Goal: Navigation & Orientation: Find specific page/section

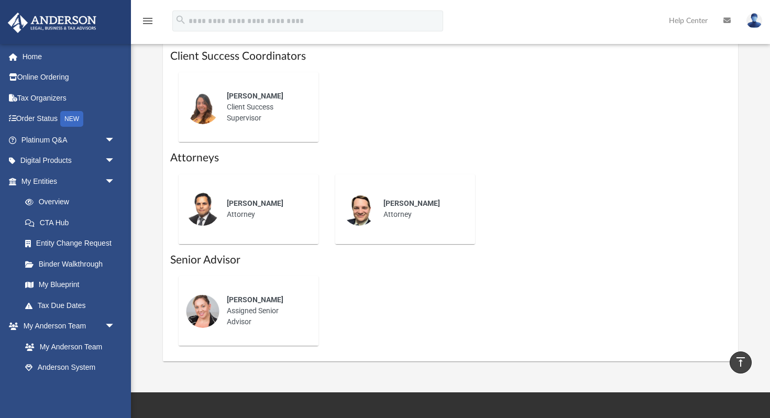
scroll to position [470, 0]
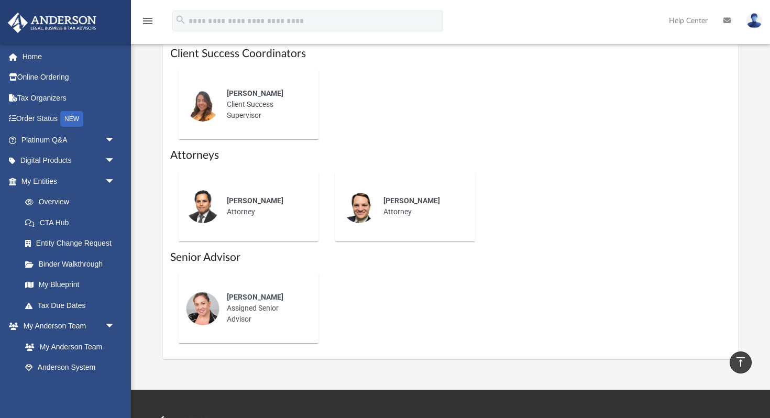
click at [213, 202] on img at bounding box center [203, 207] width 34 height 34
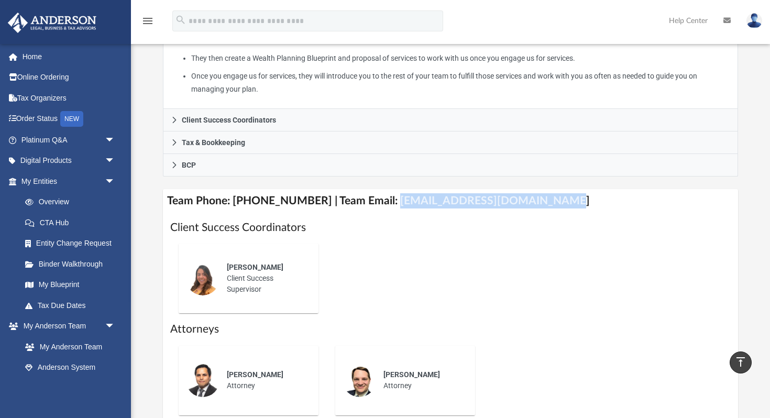
scroll to position [282, 0]
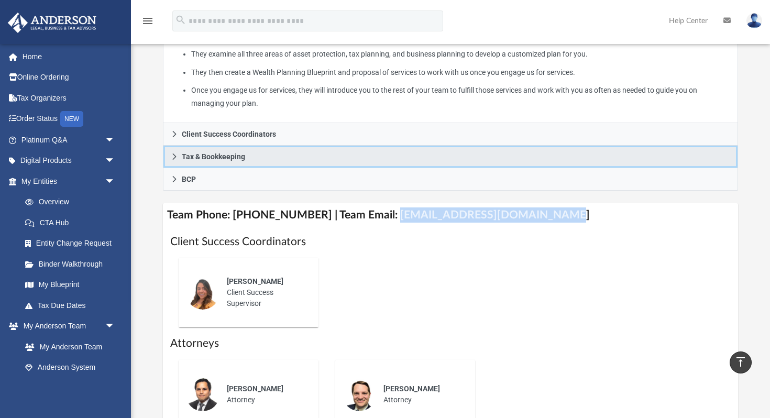
click at [199, 159] on span "Tax & Bookkeeping" at bounding box center [213, 156] width 63 height 7
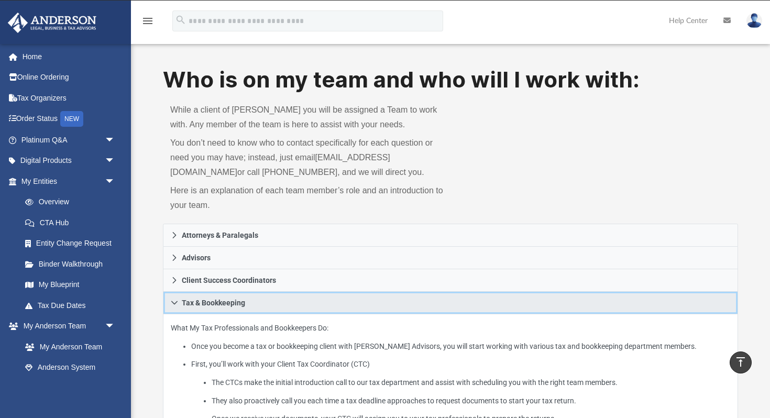
scroll to position [0, 0]
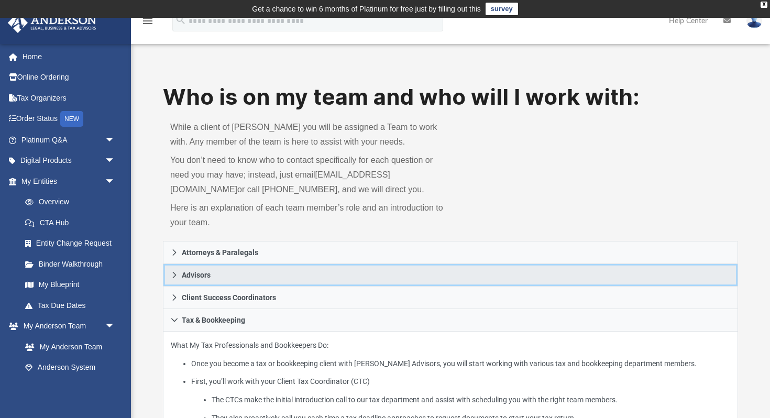
click at [204, 266] on link "Advisors" at bounding box center [450, 275] width 575 height 23
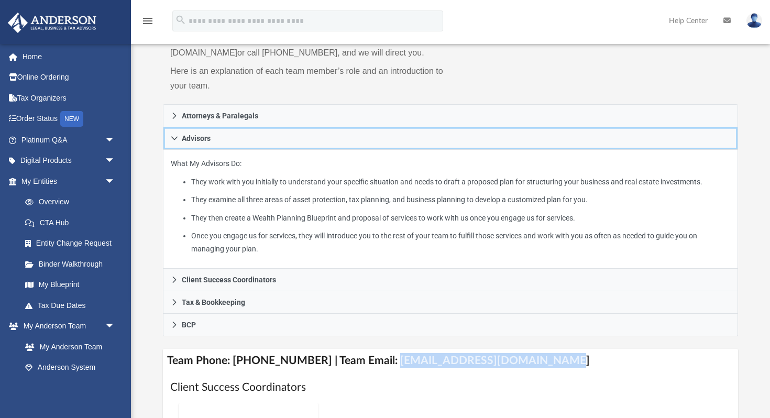
scroll to position [137, 0]
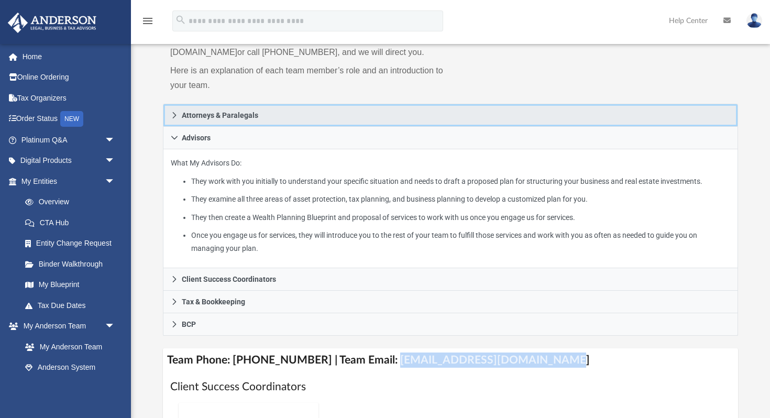
click at [251, 106] on link "Attorneys & Paralegals" at bounding box center [450, 115] width 575 height 23
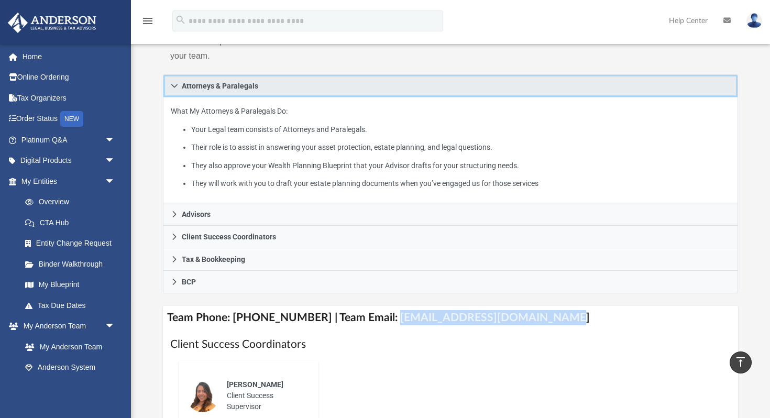
scroll to position [166, 0]
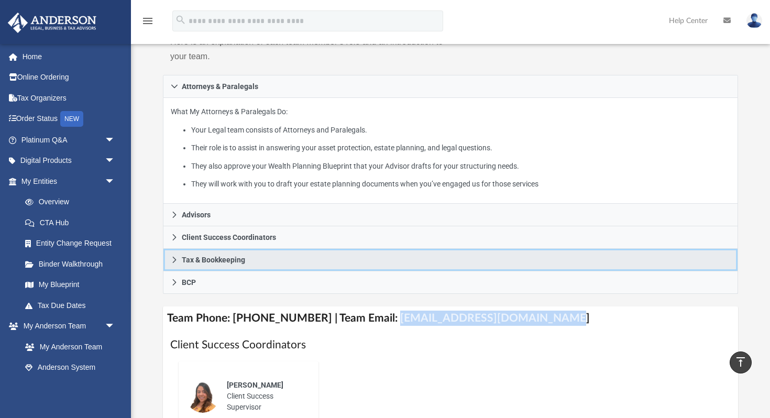
click at [245, 257] on span "Tax & Bookkeeping" at bounding box center [213, 259] width 63 height 7
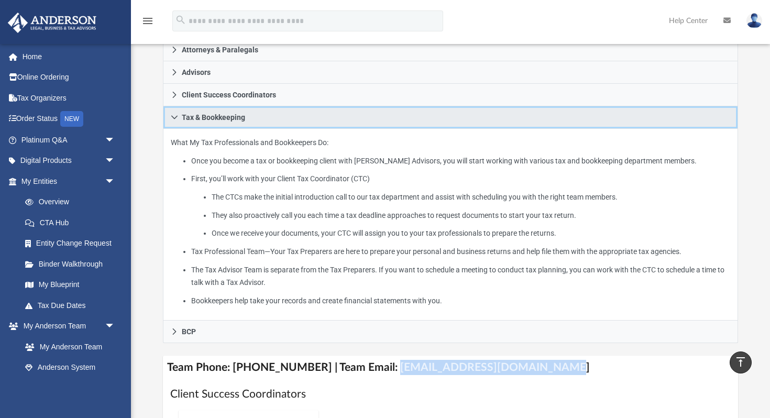
scroll to position [210, 0]
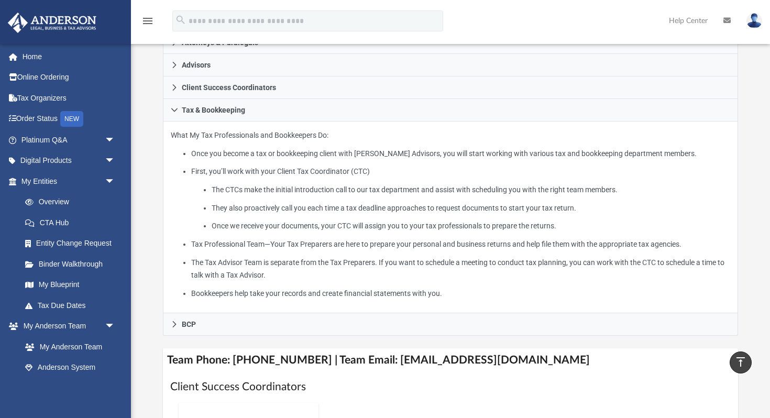
click at [196, 337] on div "Who is on my team and who will I work with: While a client of Anderson you will…" at bounding box center [450, 282] width 575 height 820
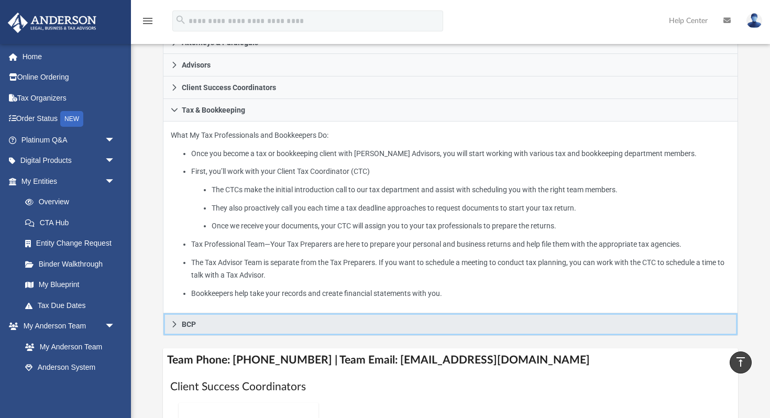
click at [208, 318] on link "BCP" at bounding box center [450, 324] width 575 height 23
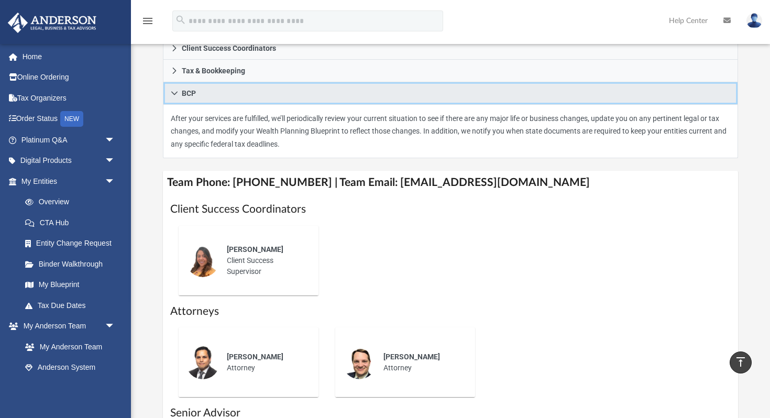
scroll to position [250, 0]
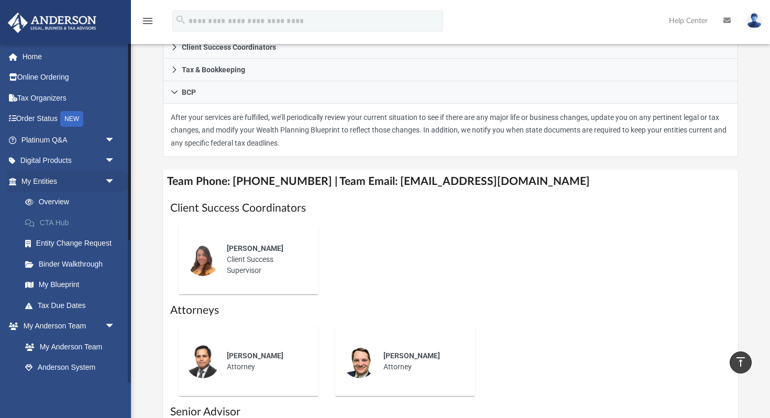
click at [73, 219] on link "CTA Hub" at bounding box center [73, 222] width 116 height 21
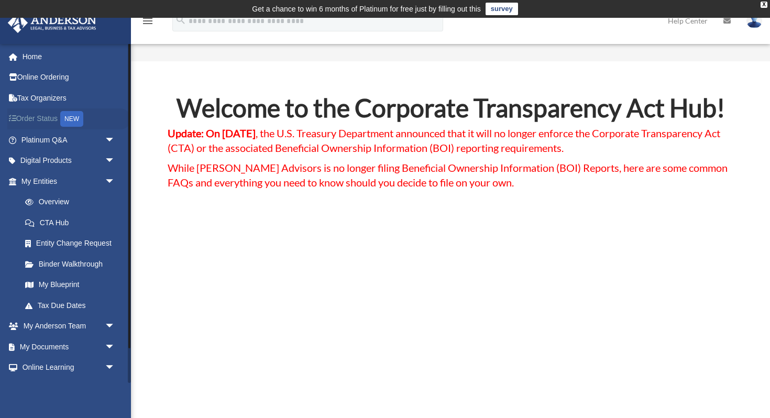
click at [37, 117] on link "Order Status NEW" at bounding box center [69, 118] width 124 height 21
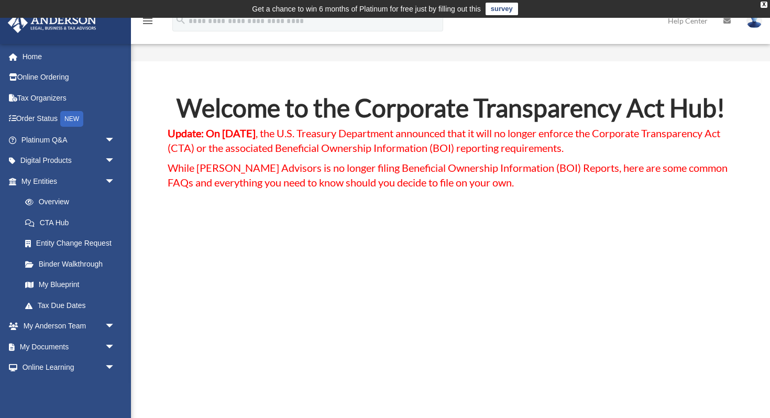
click at [401, 118] on h2 "Welcome to the Corporate Transparency Act Hub!" at bounding box center [451, 110] width 566 height 30
